Goal: Communication & Community: Answer question/provide support

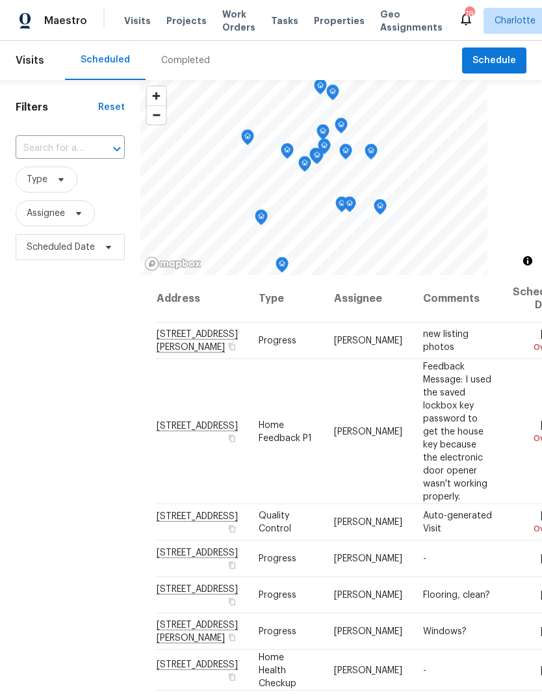
click at [166, 18] on span "Projects" at bounding box center [186, 20] width 40 height 13
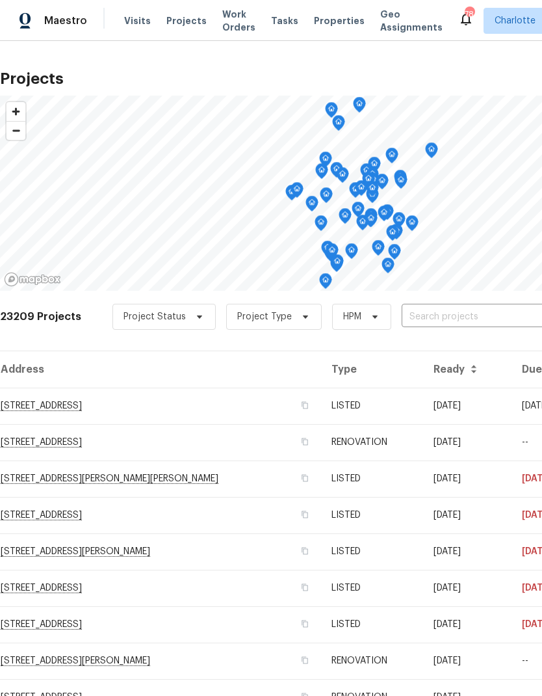
click at [478, 318] on input "text" at bounding box center [476, 317] width 149 height 20
type input "1754 perf"
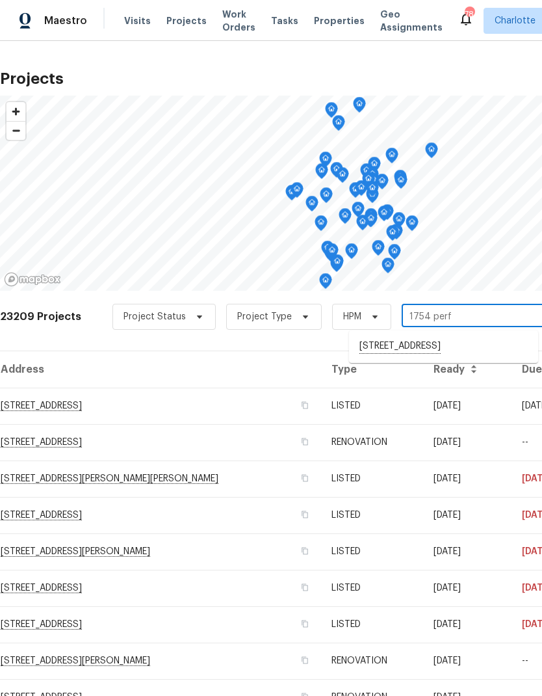
click at [488, 347] on li "[STREET_ADDRESS]" at bounding box center [443, 346] width 189 height 22
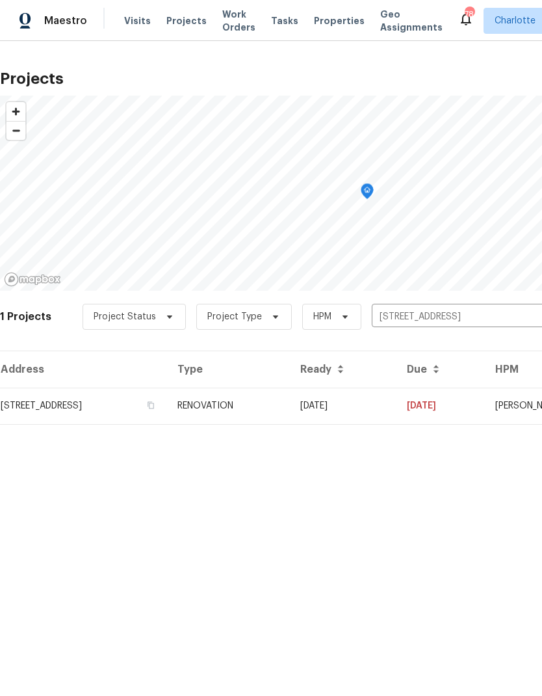
click at [465, 404] on td "[DATE]" at bounding box center [441, 405] width 88 height 36
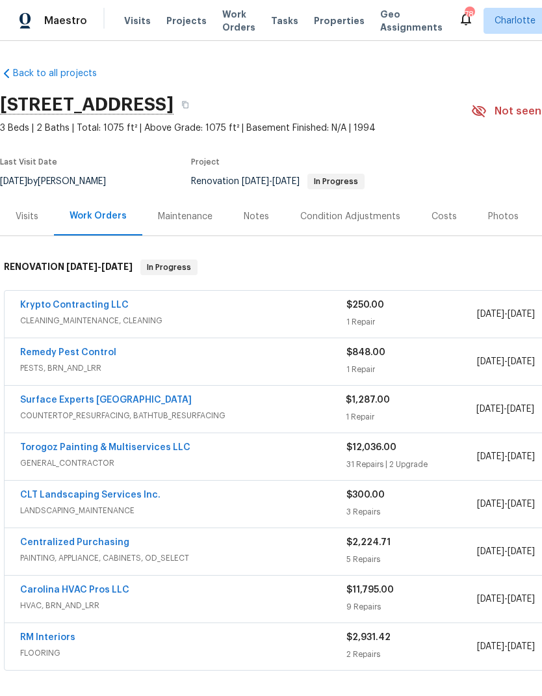
click at [111, 308] on link "Krypto Contracting LLC" at bounding box center [74, 304] width 109 height 9
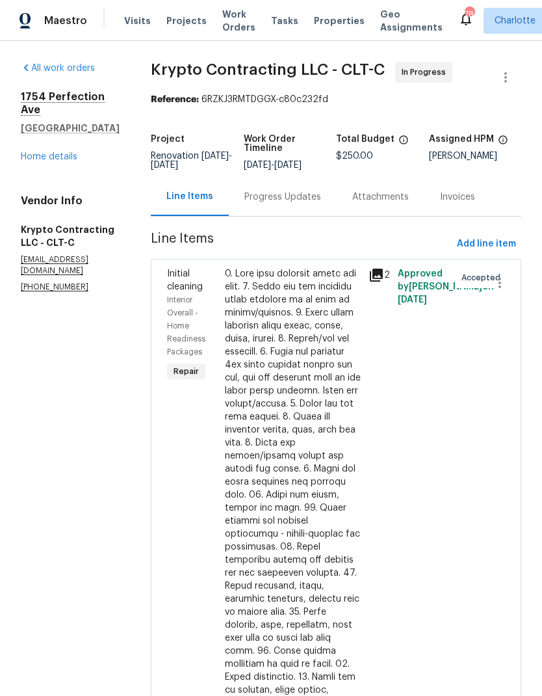
click at [317, 203] on div "Progress Updates" at bounding box center [282, 196] width 77 height 13
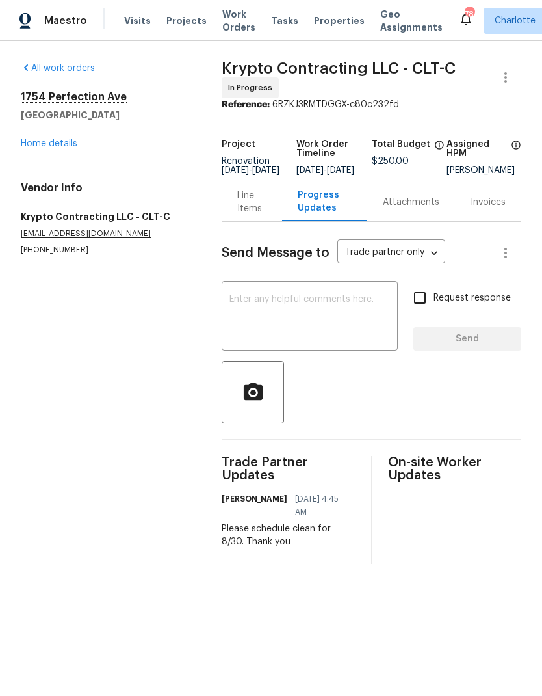
click at [351, 308] on textarea at bounding box center [309, 317] width 161 height 46
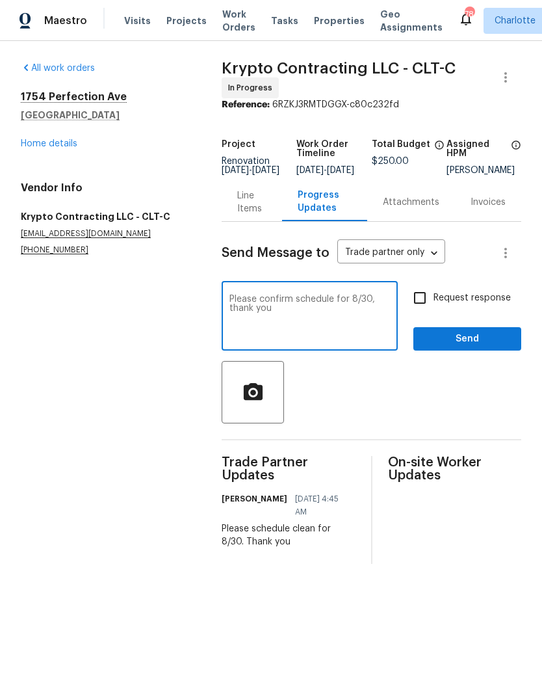
type textarea "Please confirm schedule for 8/30, thank you"
click at [469, 347] on span "Send" at bounding box center [467, 339] width 87 height 16
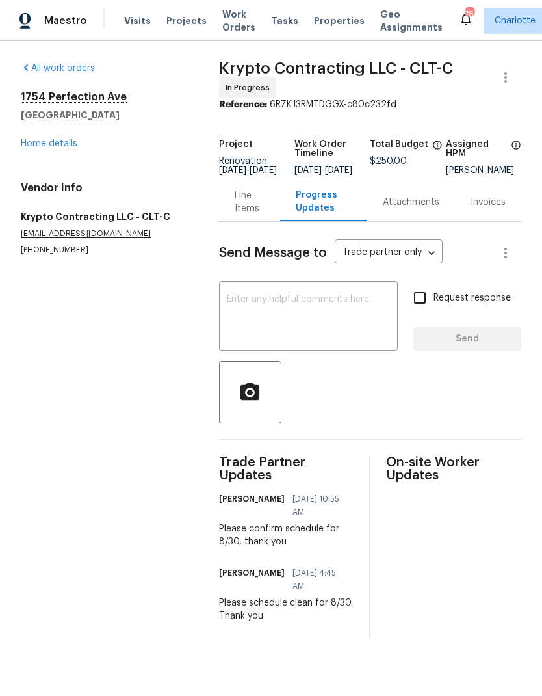
click at [29, 146] on link "Home details" at bounding box center [49, 143] width 57 height 9
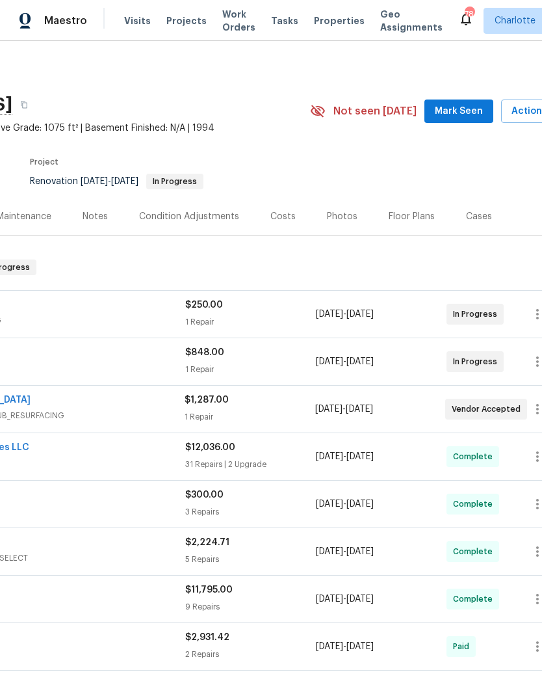
scroll to position [0, 161]
click at [471, 109] on span "Mark Seen" at bounding box center [459, 111] width 48 height 16
